Goal: Task Accomplishment & Management: Complete application form

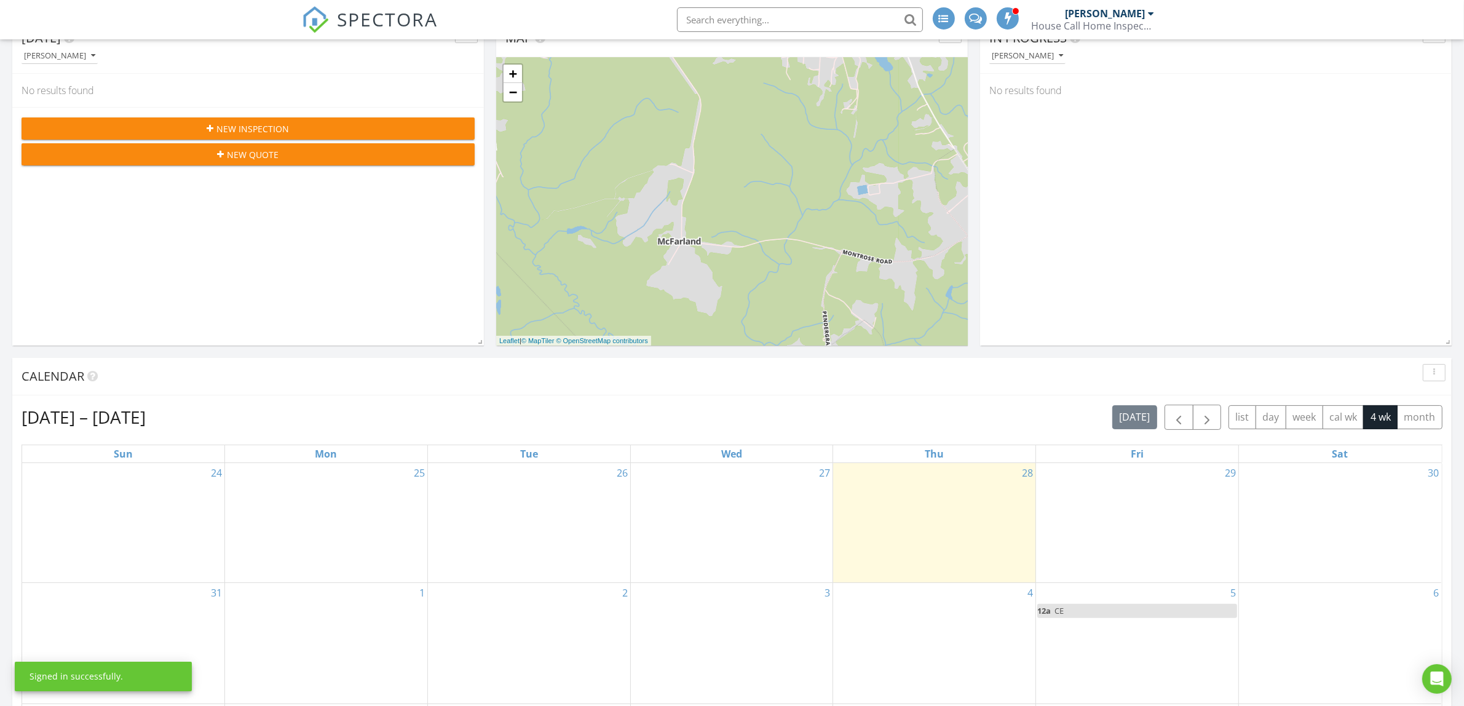
scroll to position [154, 0]
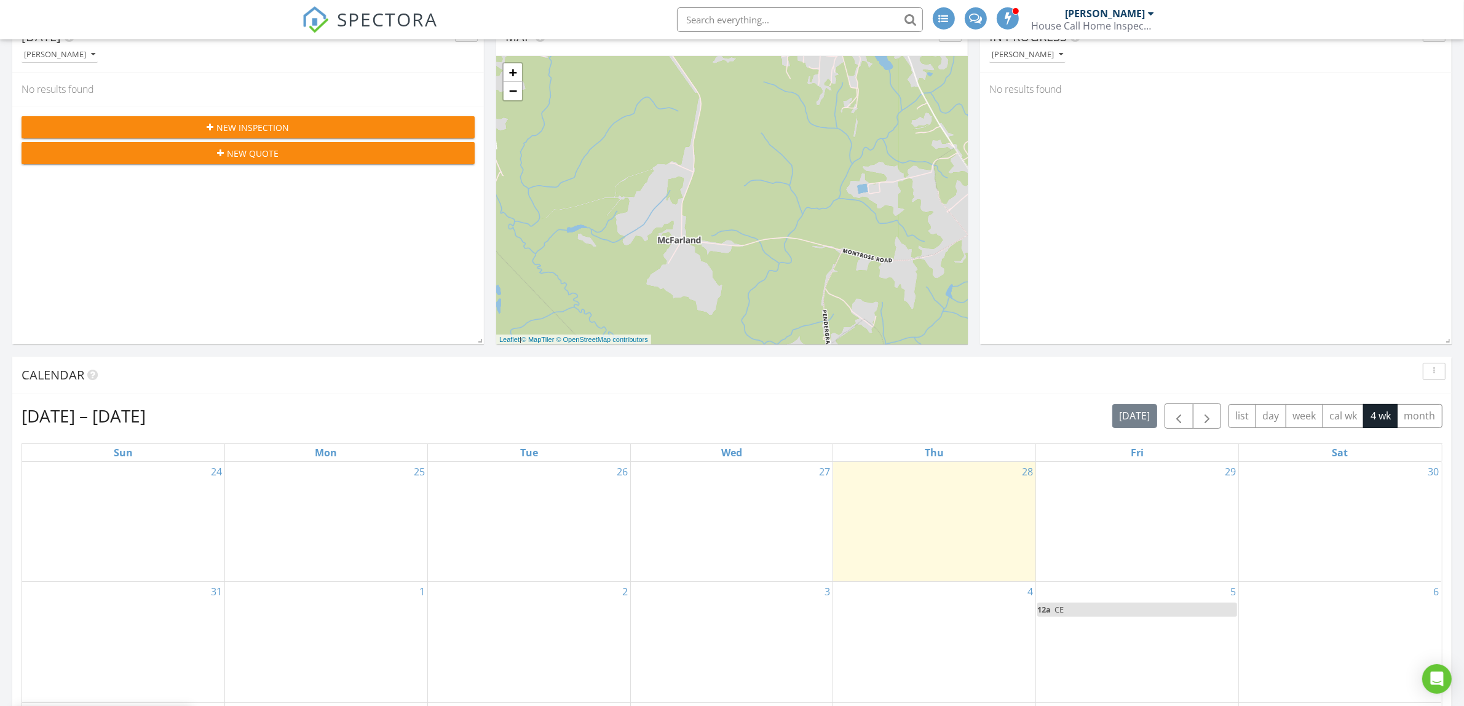
click at [323, 126] on div "New Inspection" at bounding box center [247, 127] width 433 height 13
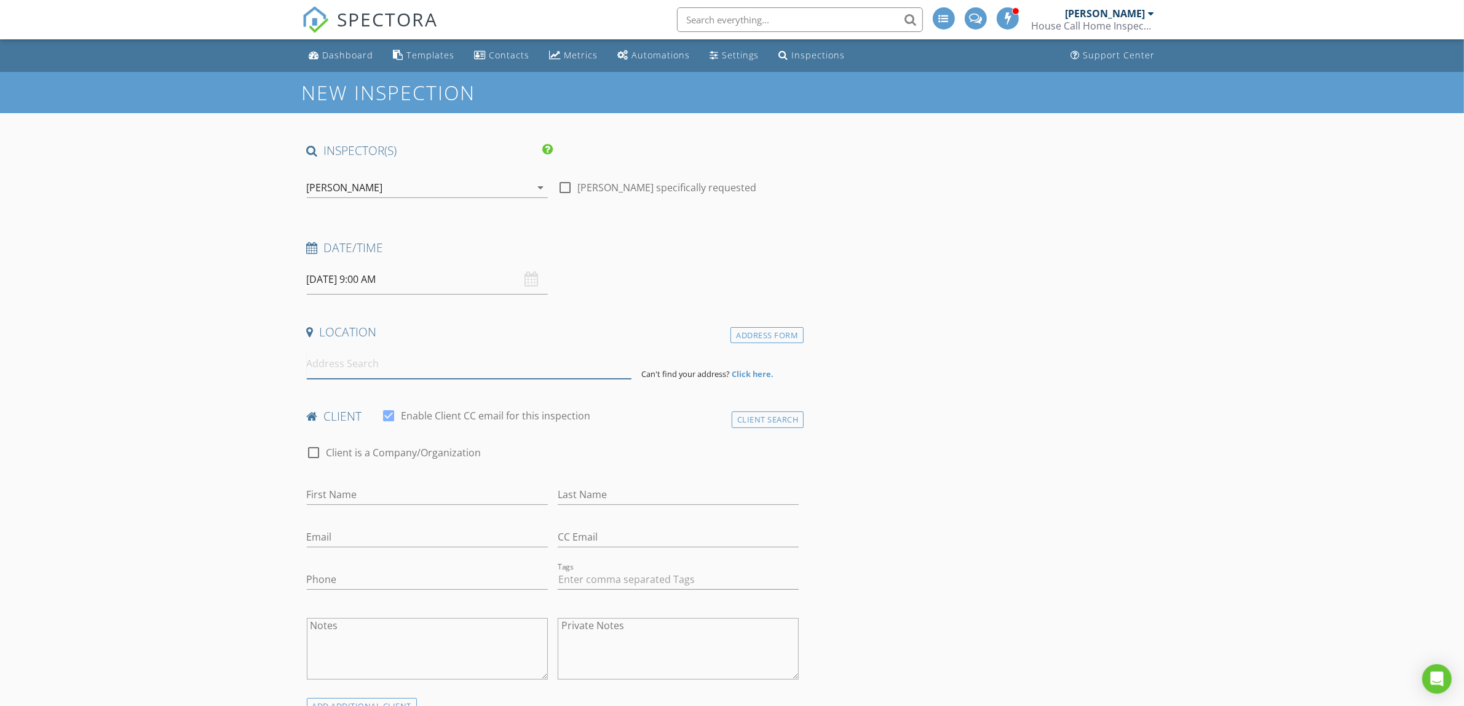
click at [368, 370] on input at bounding box center [469, 364] width 325 height 30
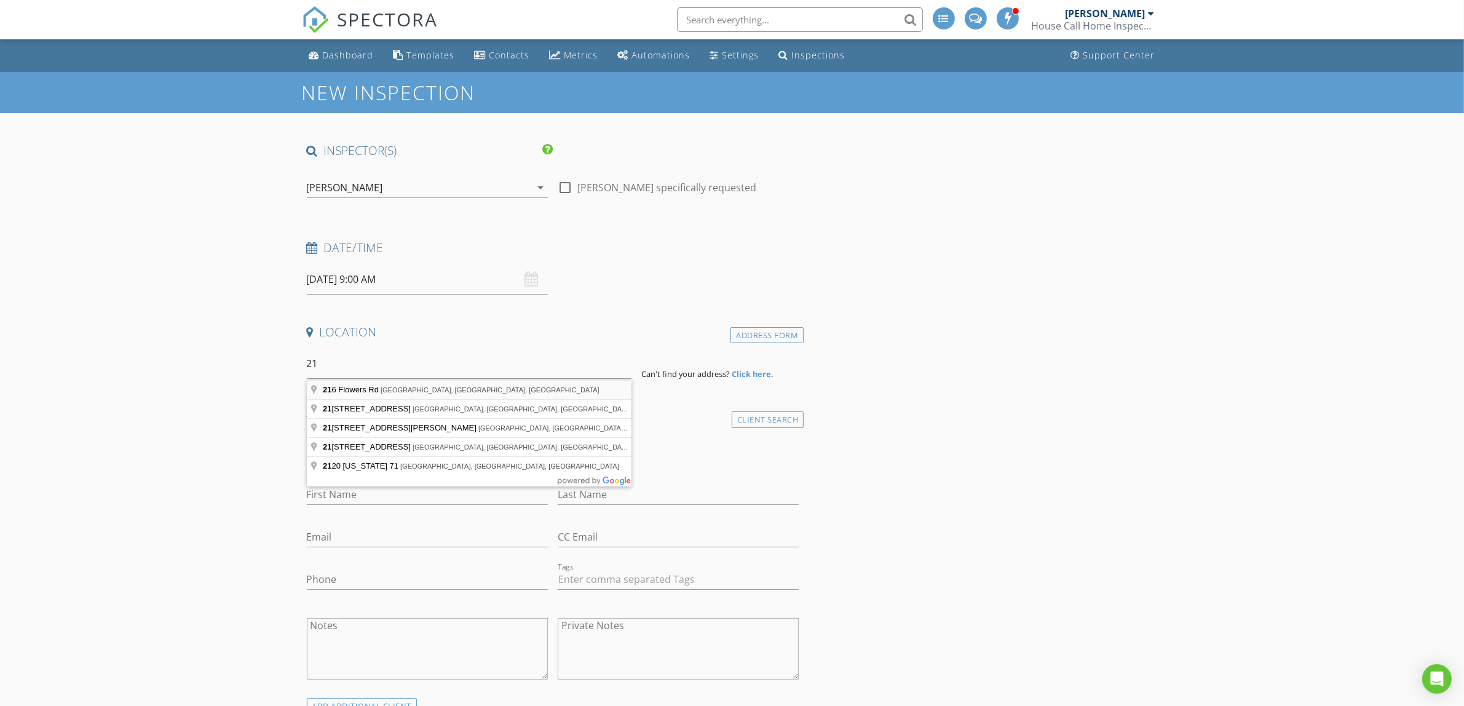
type input "[STREET_ADDRESS]"
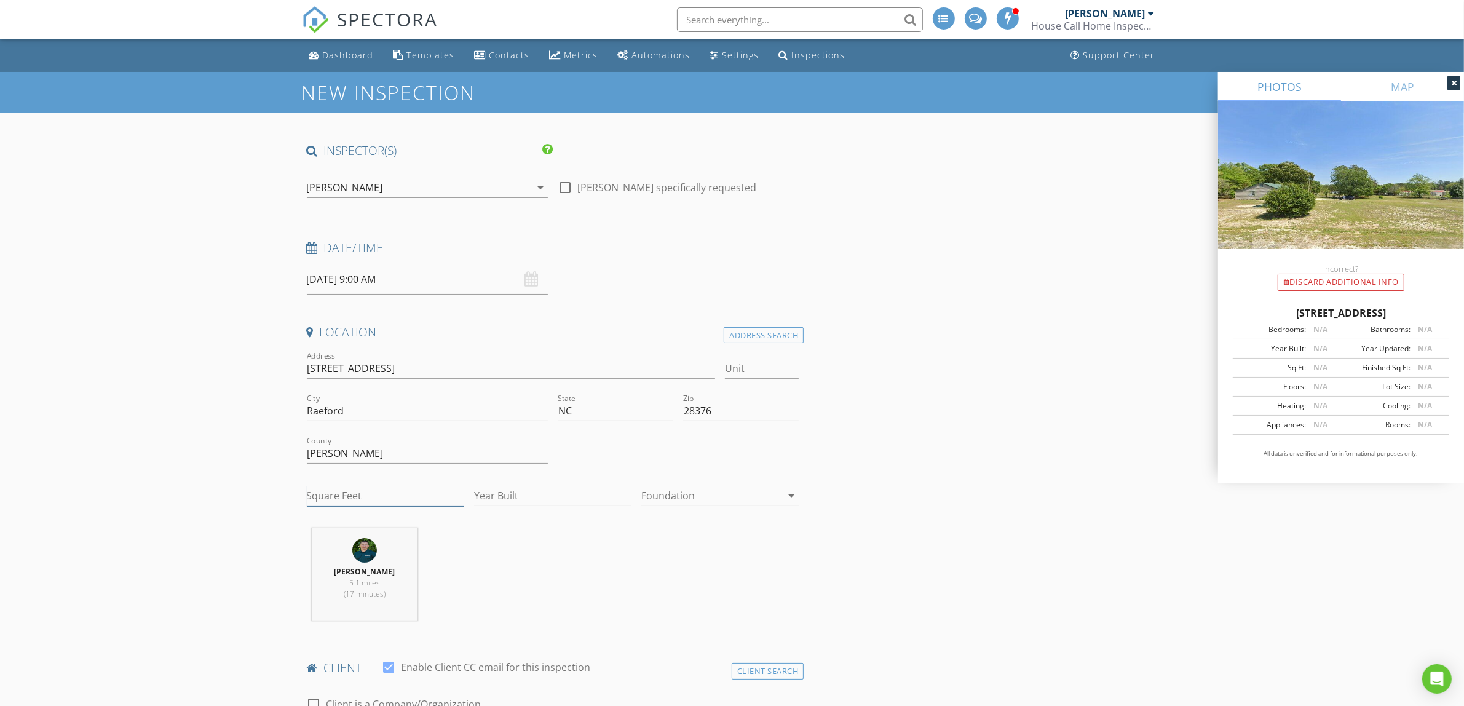
click at [382, 495] on input "Square Feet" at bounding box center [385, 496] width 157 height 20
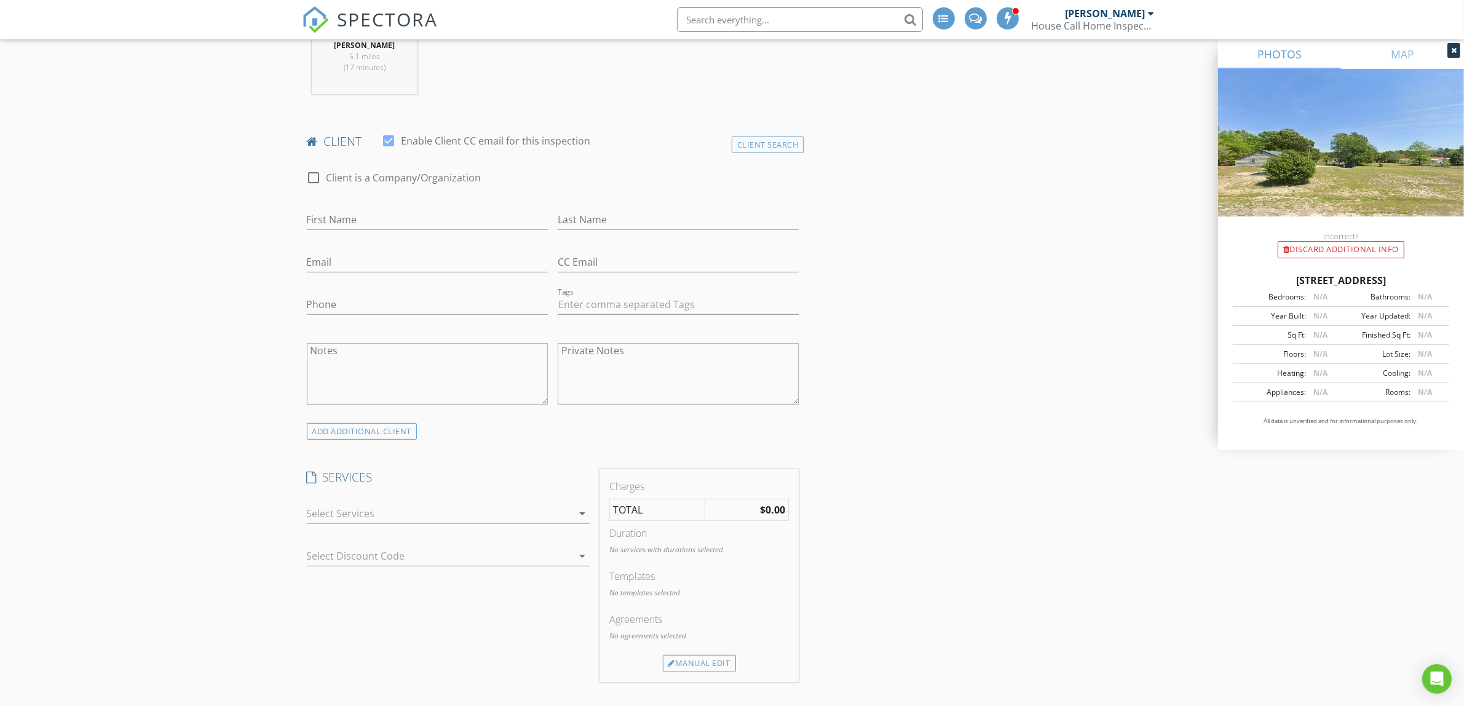
scroll to position [538, 0]
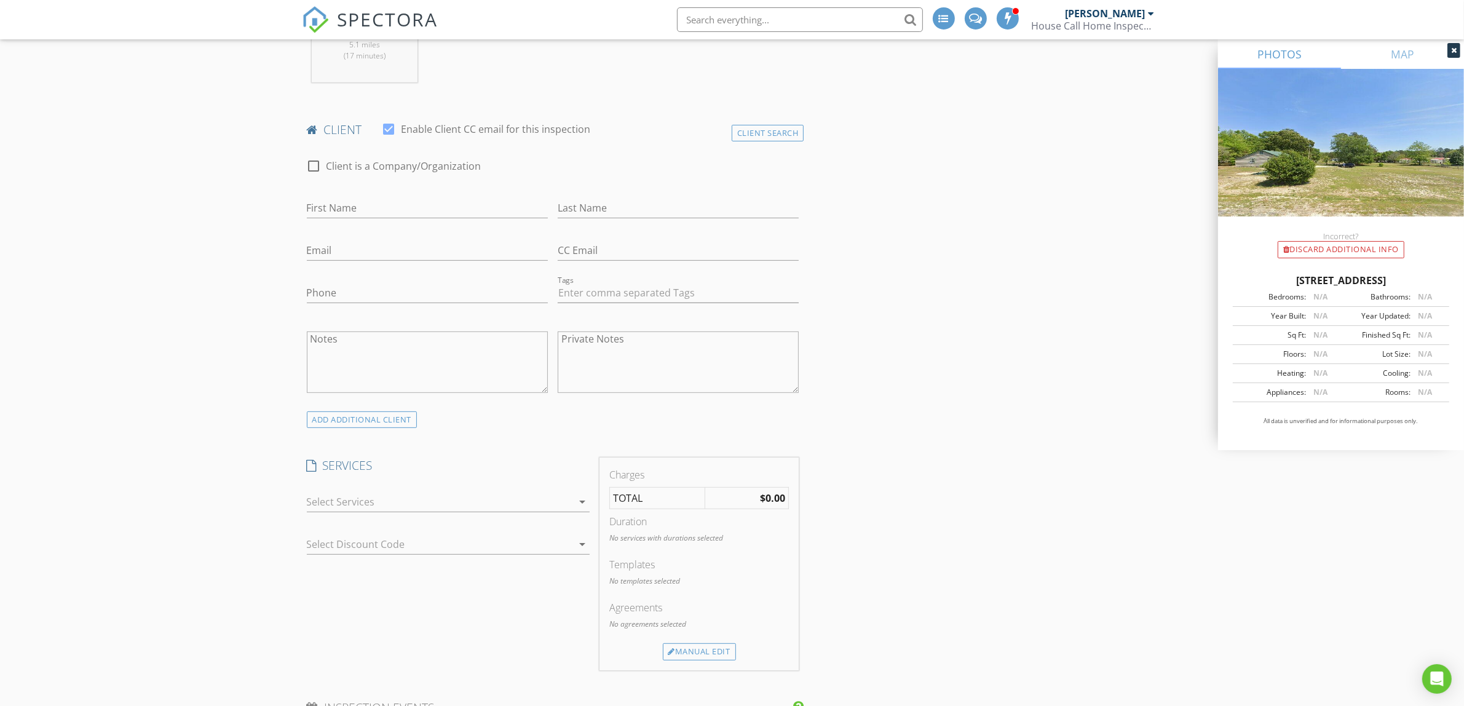
type input "1616"
click at [539, 496] on div at bounding box center [440, 502] width 266 height 20
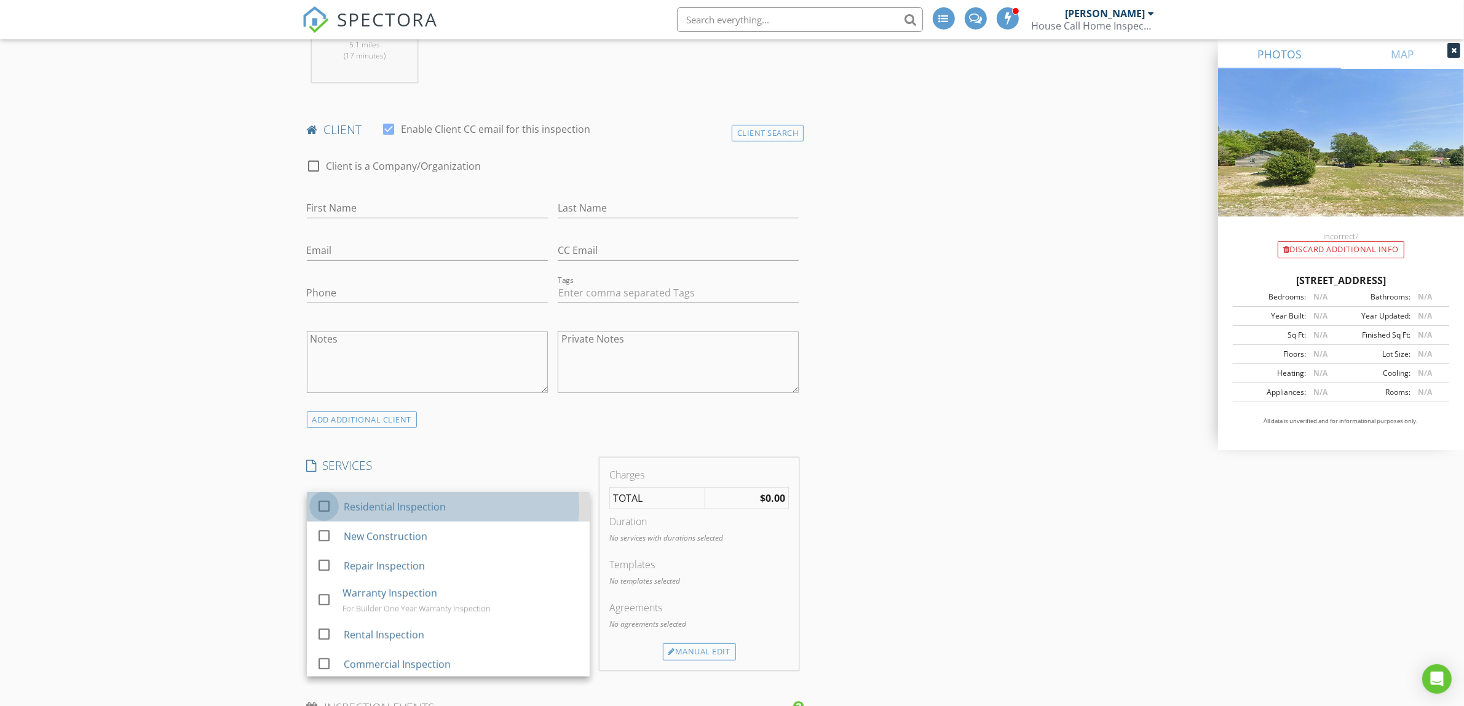
click at [328, 502] on div at bounding box center [324, 506] width 21 height 21
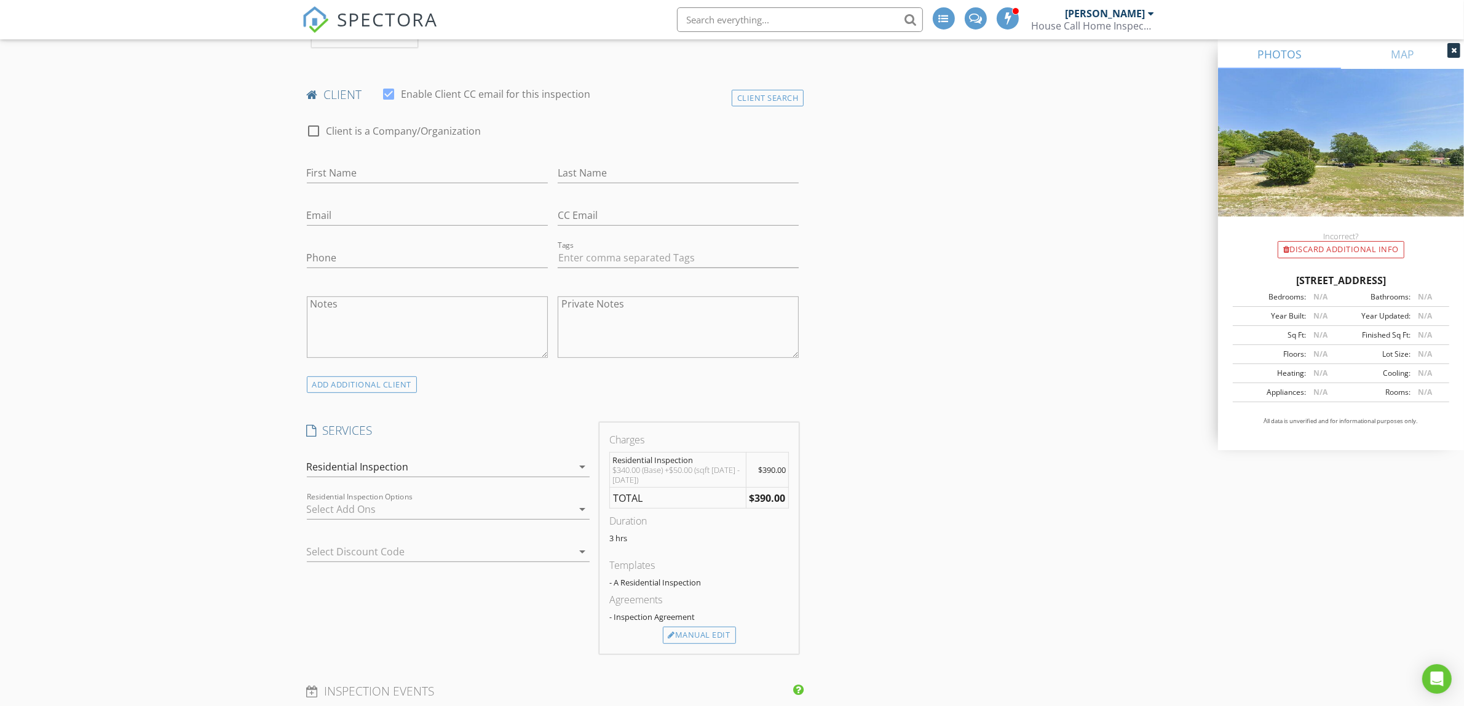
scroll to position [615, 0]
